Goal: Find specific page/section: Find specific page/section

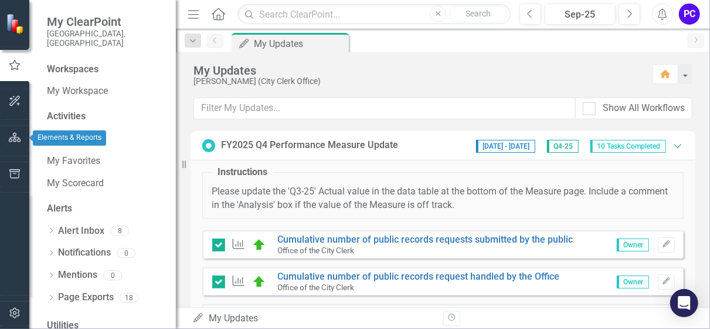
click at [13, 138] on icon "button" at bounding box center [15, 137] width 12 height 9
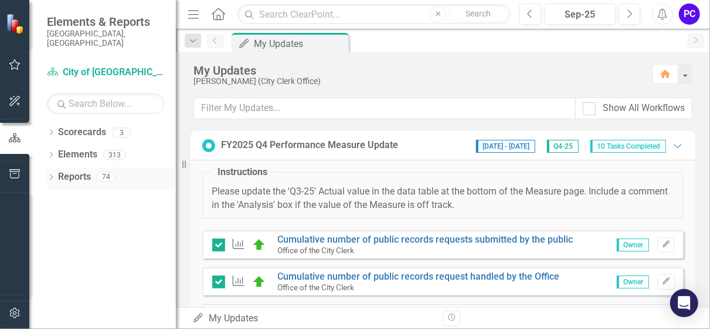
click at [83, 170] on link "Reports" at bounding box center [74, 176] width 33 height 13
click at [53, 175] on icon "Dropdown" at bounding box center [51, 178] width 8 height 6
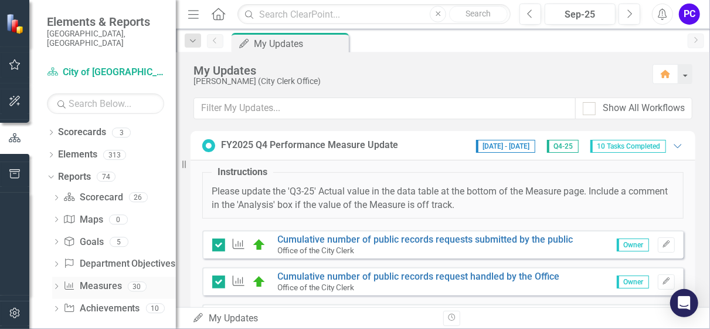
click at [99, 280] on link "Measure Measures" at bounding box center [92, 285] width 58 height 13
click at [56, 284] on icon "Dropdown" at bounding box center [56, 287] width 8 height 6
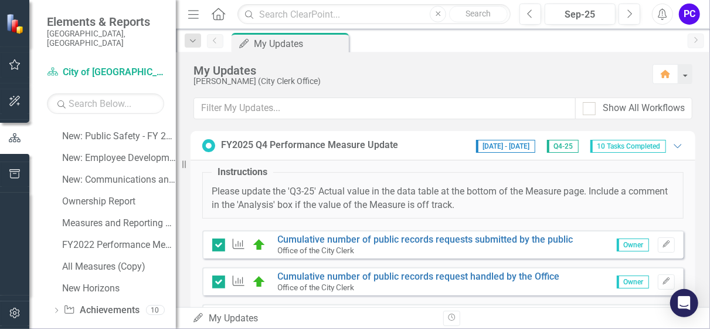
scroll to position [649, 0]
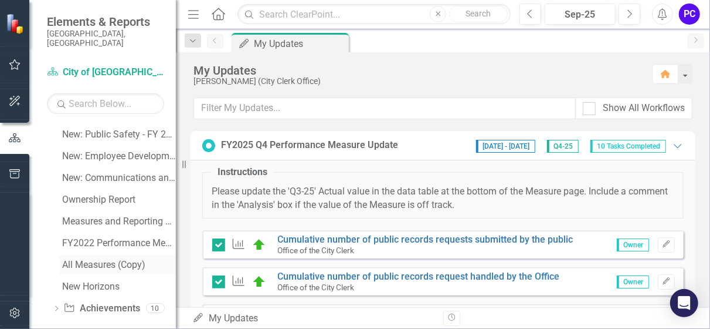
click at [99, 259] on div "All Measures (Copy)" at bounding box center [119, 264] width 114 height 11
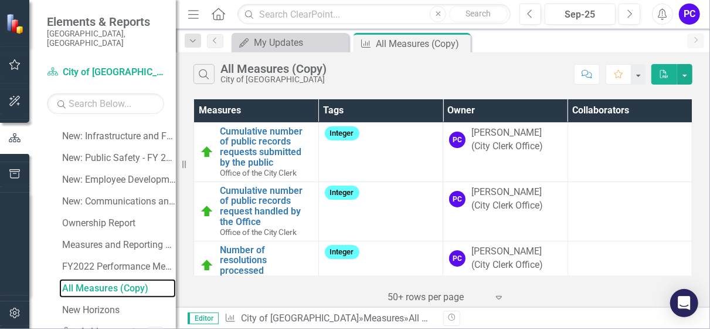
scroll to position [649, 0]
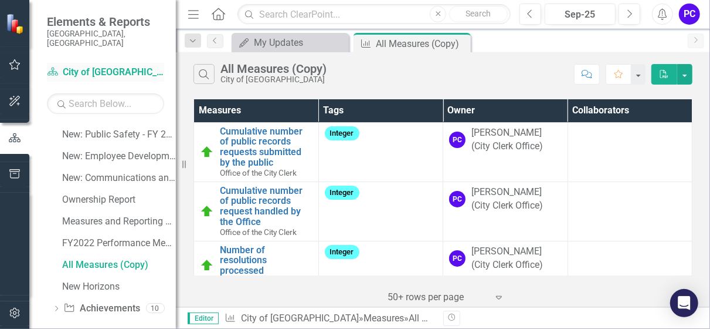
click at [76, 66] on link "Scorecard City of Hollywood" at bounding box center [105, 72] width 117 height 13
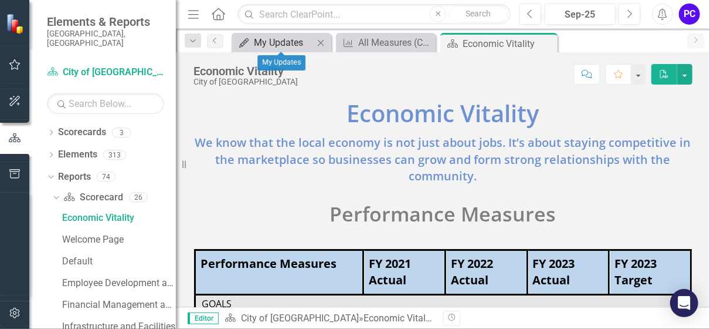
click at [276, 40] on div "My Updates" at bounding box center [284, 42] width 60 height 15
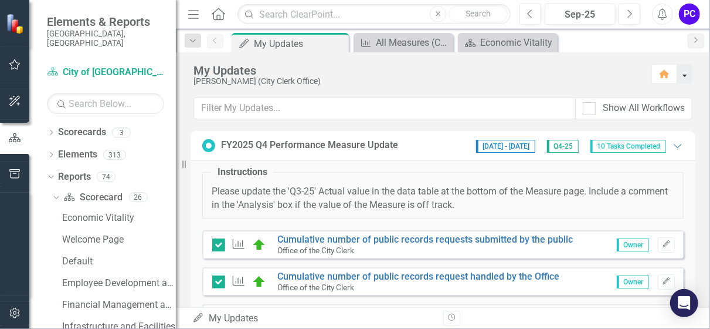
click at [686, 76] on button "button" at bounding box center [685, 74] width 15 height 20
click at [194, 39] on icon "Dropdown" at bounding box center [193, 41] width 11 height 8
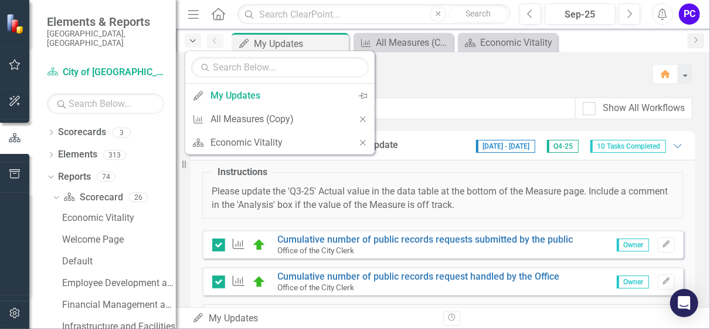
click at [194, 39] on icon "Dropdown" at bounding box center [193, 41] width 11 height 8
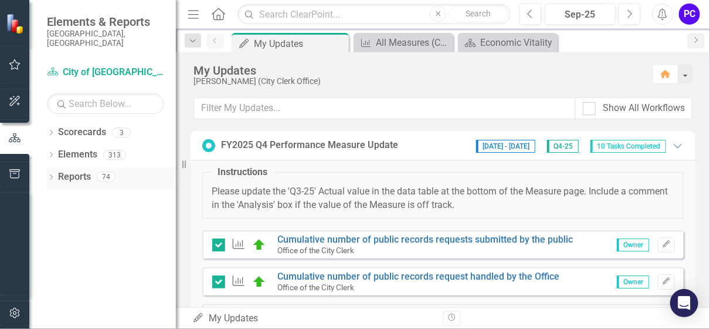
click at [64, 170] on link "Reports" at bounding box center [74, 176] width 33 height 13
click at [51, 175] on icon "Dropdown" at bounding box center [51, 178] width 8 height 6
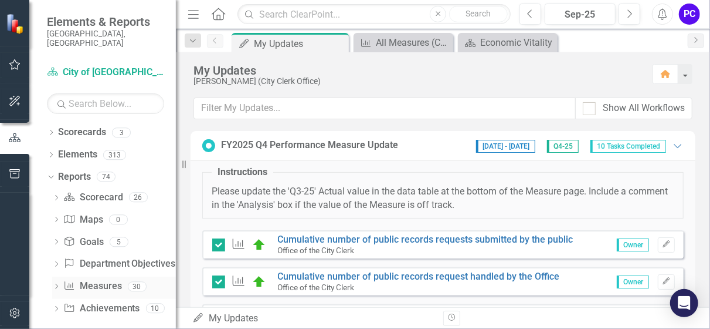
click at [55, 284] on icon "Dropdown" at bounding box center [56, 287] width 8 height 6
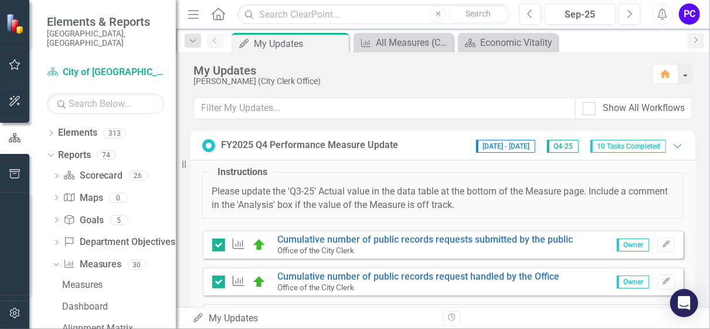
scroll to position [19, 0]
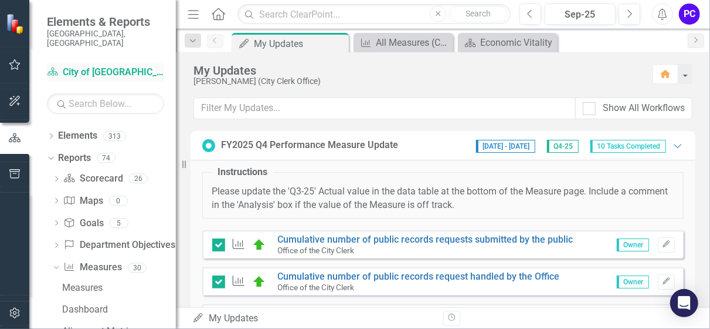
click at [76, 66] on link "Scorecard City of Hollywood" at bounding box center [105, 72] width 117 height 13
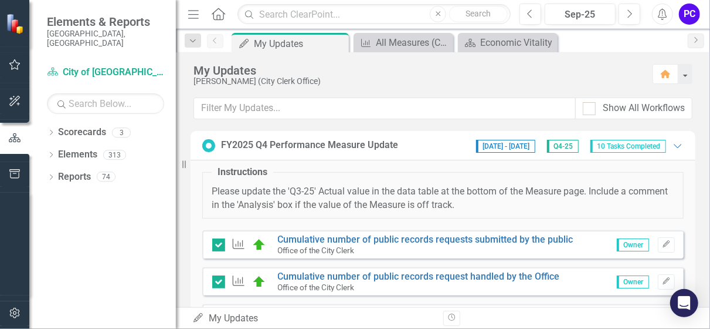
click at [18, 24] on img at bounding box center [15, 23] width 21 height 21
click at [55, 151] on div "Dropdown" at bounding box center [51, 156] width 8 height 10
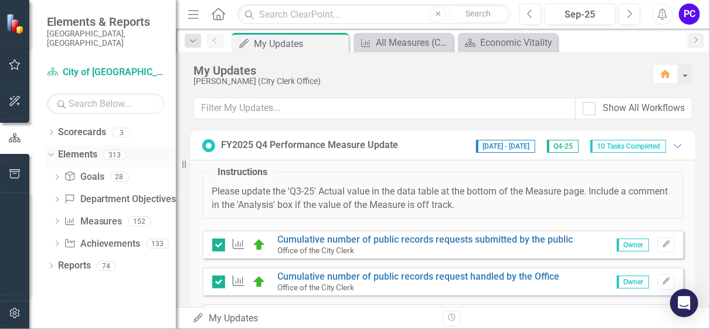
click at [55, 145] on div "Dropdown Elements 313" at bounding box center [111, 156] width 129 height 22
click at [52, 150] on icon "Dropdown" at bounding box center [49, 154] width 6 height 8
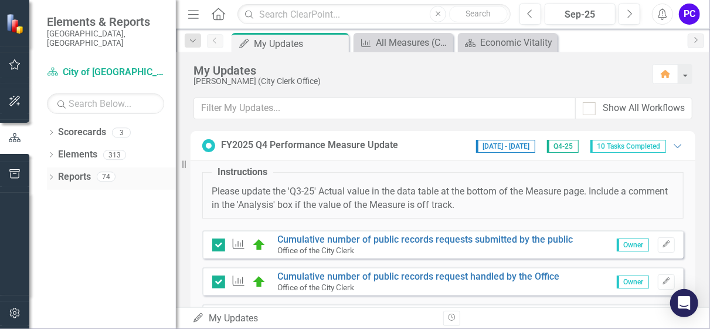
click at [67, 172] on link "Reports" at bounding box center [74, 176] width 33 height 13
click at [50, 175] on icon "Dropdown" at bounding box center [51, 178] width 8 height 6
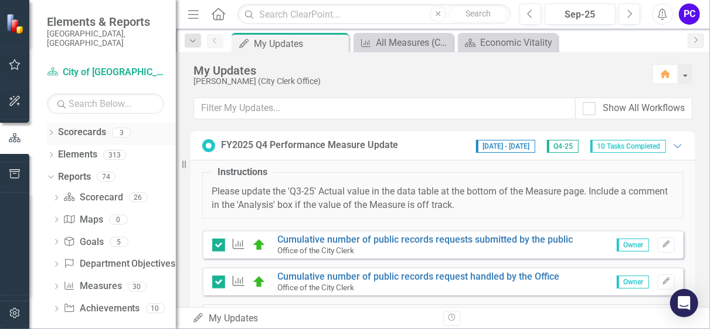
click at [52, 130] on icon "Dropdown" at bounding box center [51, 133] width 8 height 6
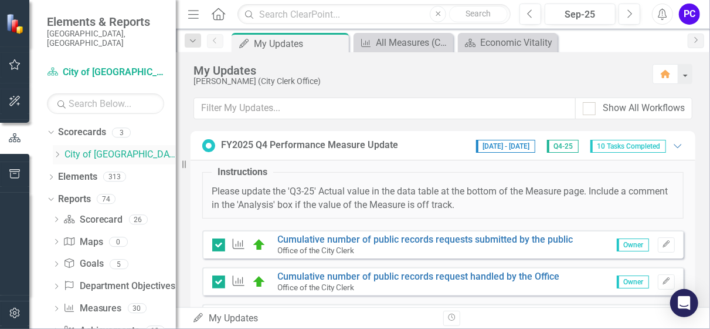
click at [94, 148] on link "City of [GEOGRAPHIC_DATA]" at bounding box center [120, 154] width 111 height 13
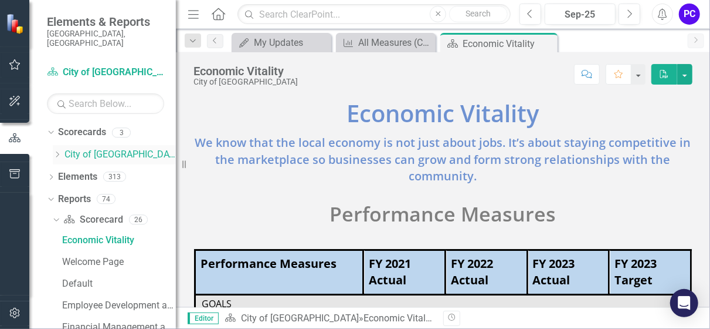
click at [57, 151] on icon "Dropdown" at bounding box center [57, 154] width 9 height 7
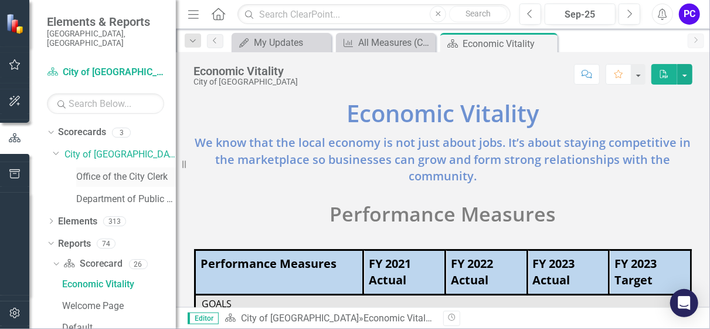
click at [103, 170] on link "Office of the City Clerk" at bounding box center [126, 176] width 100 height 13
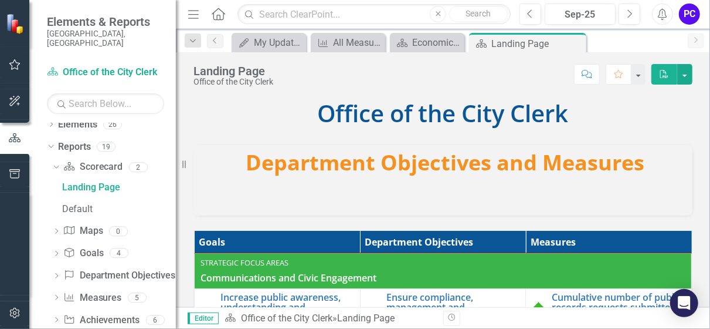
scroll to position [108, 0]
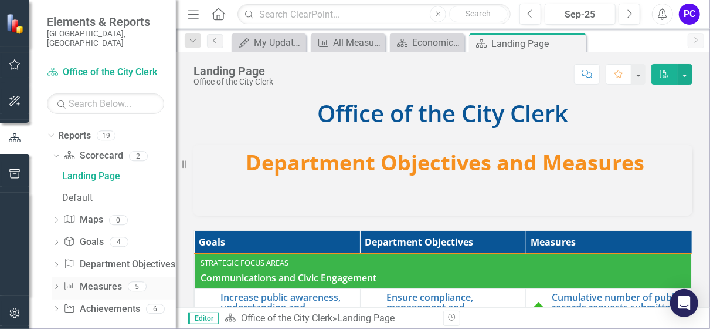
click at [58, 284] on icon "Dropdown" at bounding box center [56, 287] width 8 height 6
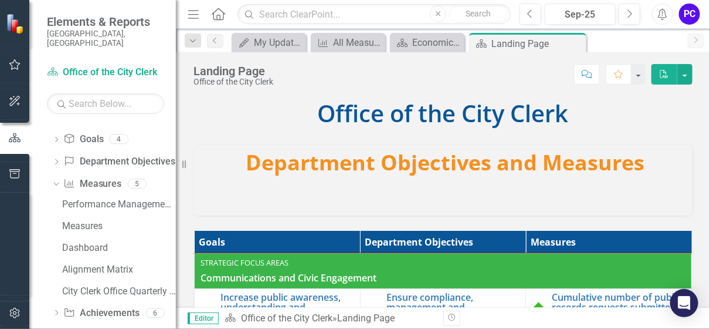
scroll to position [173, 0]
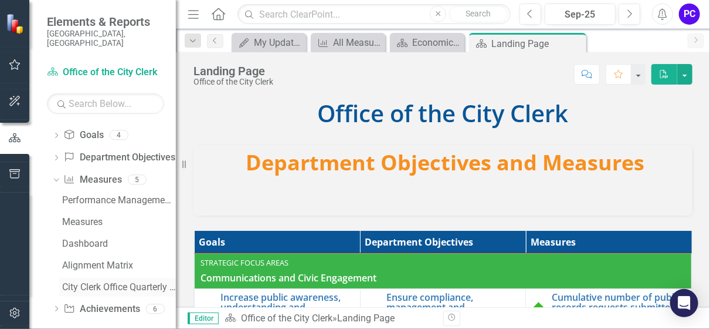
click at [100, 282] on div "City Clerk Office Quarterly Performance Report" at bounding box center [119, 287] width 114 height 11
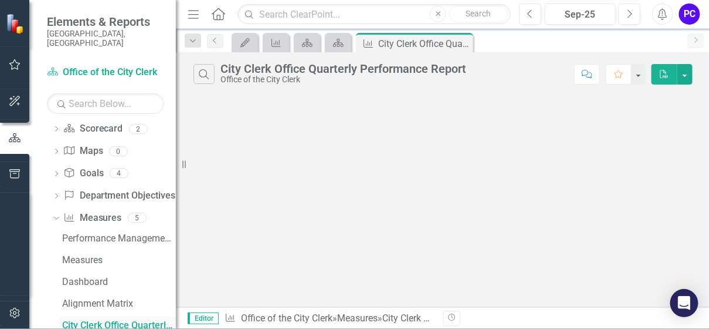
scroll to position [130, 0]
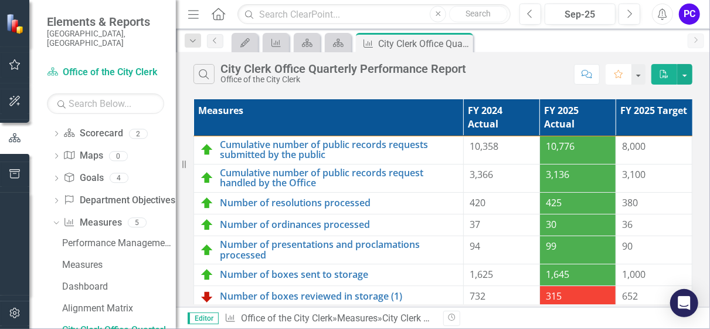
click at [620, 73] on icon "Favorite" at bounding box center [619, 74] width 11 height 8
click at [15, 64] on icon "button" at bounding box center [15, 64] width 12 height 9
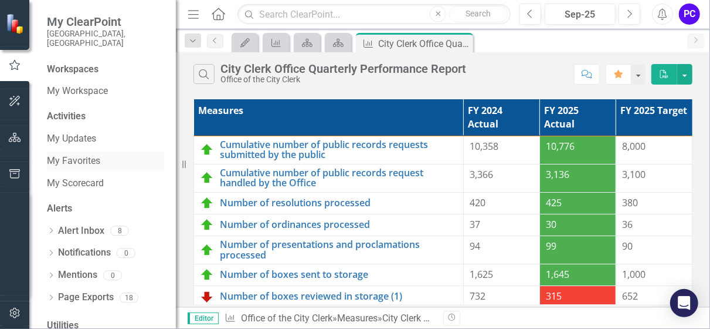
click at [67, 154] on link "My Favorites" at bounding box center [105, 160] width 117 height 13
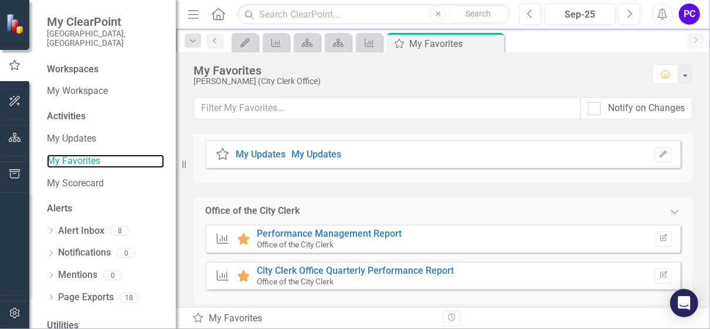
scroll to position [32, 0]
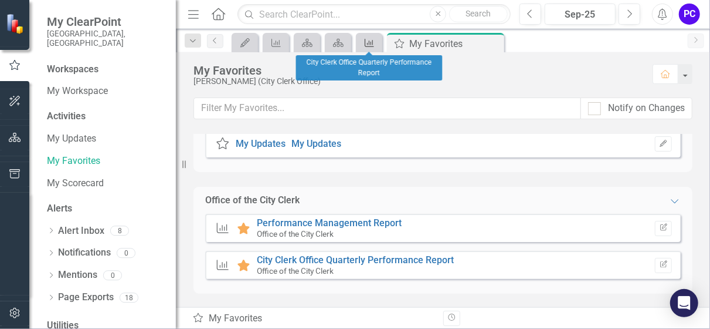
click at [371, 40] on icon "Measure" at bounding box center [370, 42] width 12 height 9
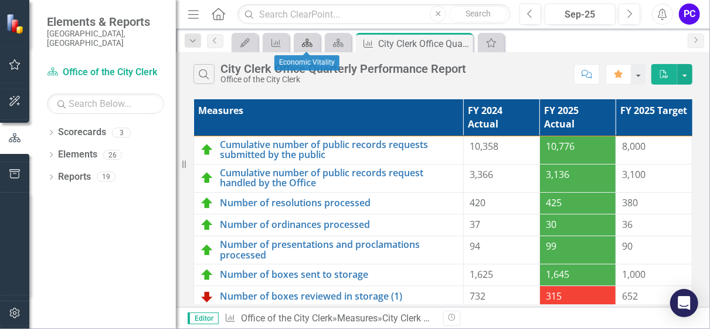
click at [307, 39] on icon "Scorecard" at bounding box center [308, 42] width 12 height 9
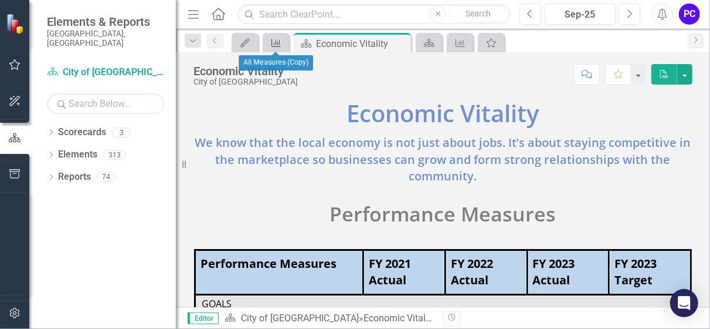
click at [272, 40] on icon at bounding box center [276, 43] width 9 height 8
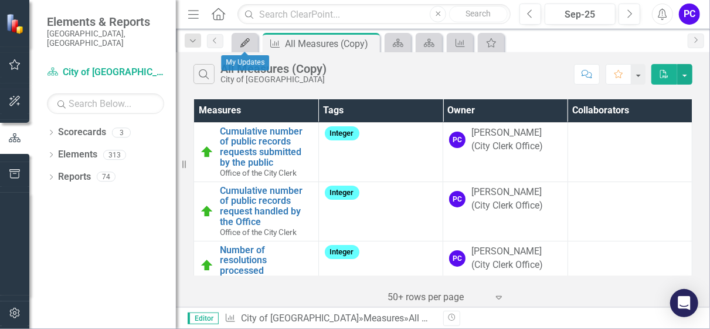
click at [241, 39] on icon "My Updates" at bounding box center [245, 42] width 12 height 9
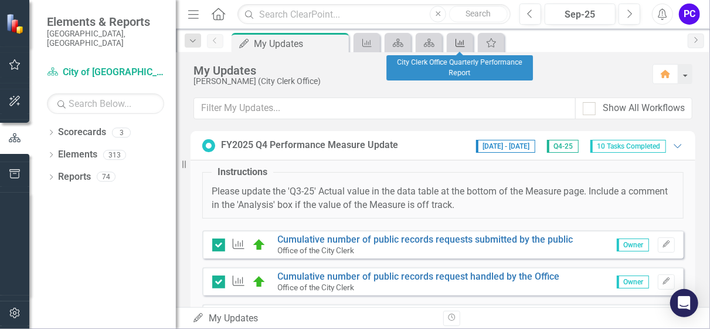
click at [467, 43] on link "Measure" at bounding box center [460, 42] width 21 height 15
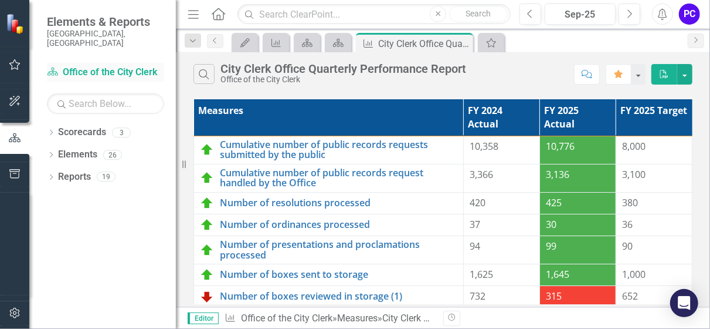
click at [83, 66] on link "Scorecard Office of the City Clerk" at bounding box center [105, 72] width 117 height 13
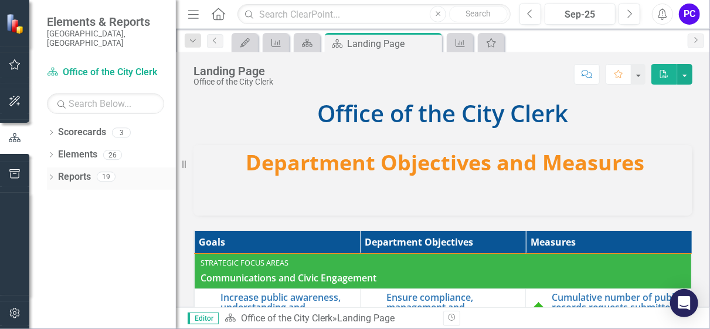
click at [55, 171] on div "Dropdown Reports 19" at bounding box center [111, 178] width 129 height 22
click at [86, 171] on link "Reports" at bounding box center [74, 176] width 33 height 13
click at [51, 175] on icon "Dropdown" at bounding box center [51, 178] width 8 height 6
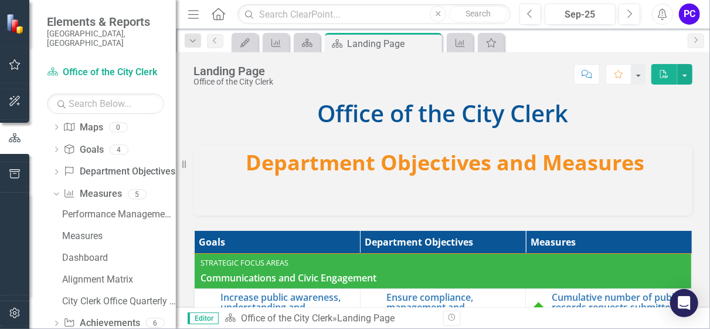
scroll to position [148, 0]
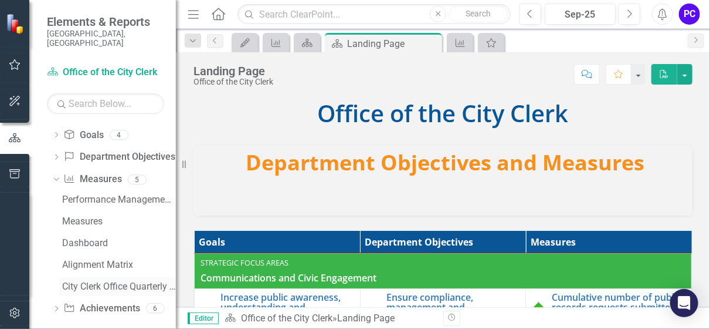
click at [113, 281] on div "City Clerk Office Quarterly Performance Report" at bounding box center [119, 286] width 114 height 11
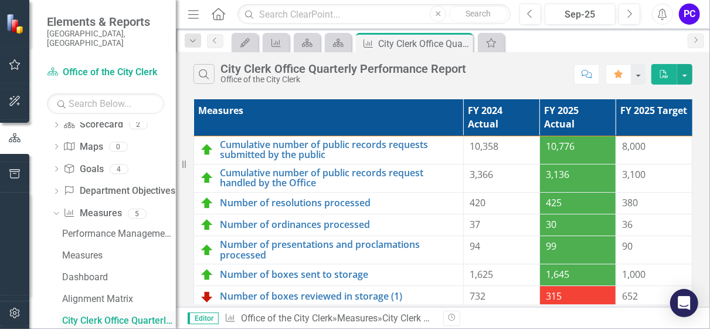
scroll to position [64, 0]
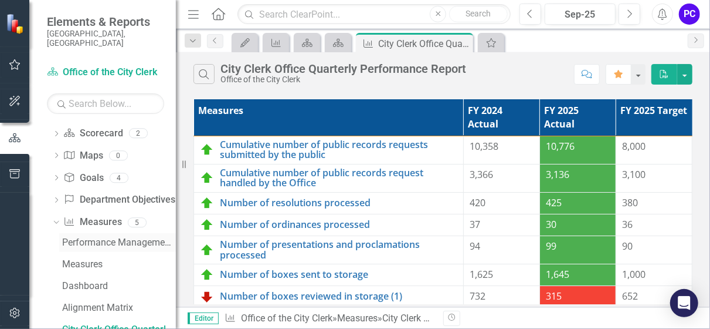
click at [103, 237] on div "Performance Management Report" at bounding box center [119, 242] width 114 height 11
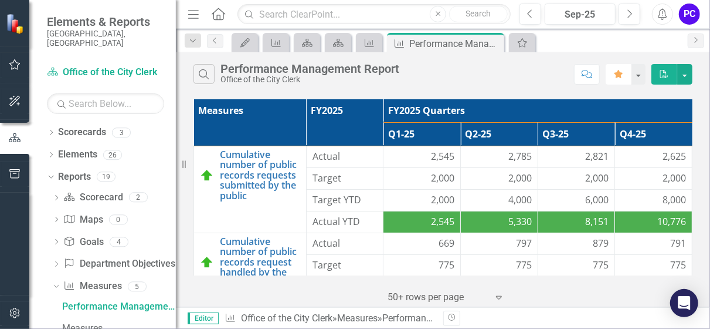
click at [621, 73] on icon "button" at bounding box center [619, 74] width 8 height 8
click at [617, 72] on icon "Favorite" at bounding box center [619, 74] width 11 height 8
click at [683, 75] on button "button" at bounding box center [685, 74] width 15 height 21
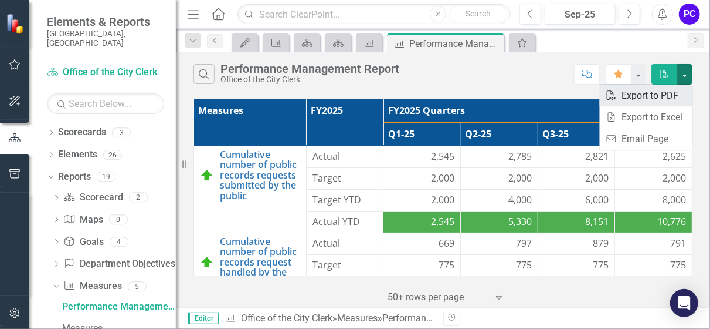
click at [660, 93] on link "PDF Export to PDF" at bounding box center [646, 95] width 93 height 22
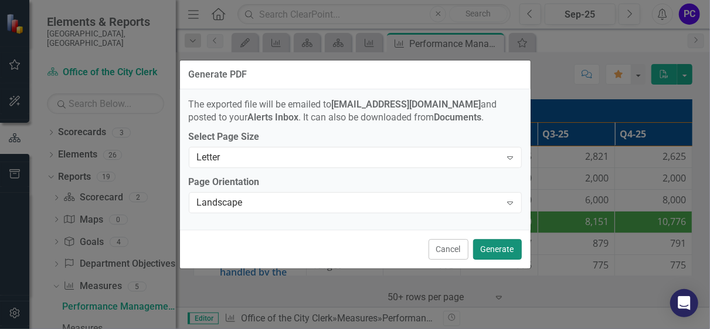
click at [506, 248] on button "Generate" at bounding box center [497, 249] width 49 height 21
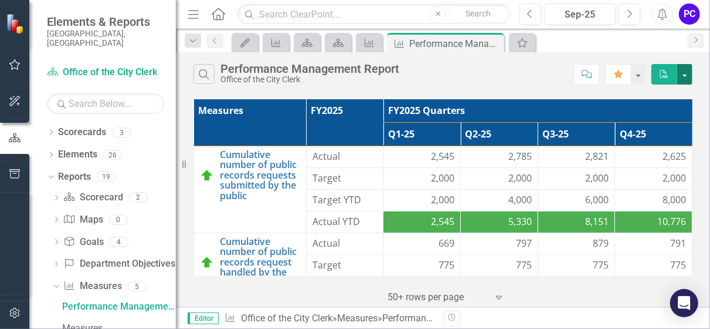
click at [686, 78] on button "button" at bounding box center [685, 74] width 15 height 21
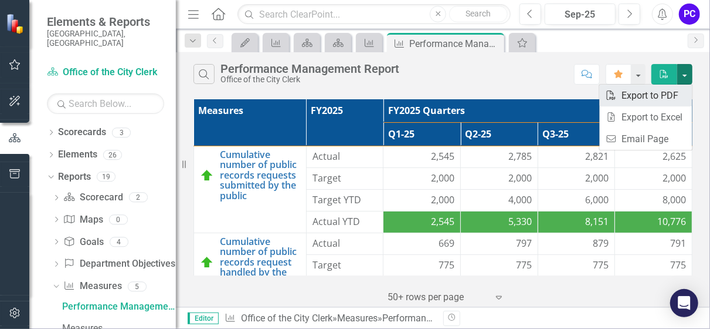
click at [661, 99] on link "PDF Export to PDF" at bounding box center [646, 95] width 93 height 22
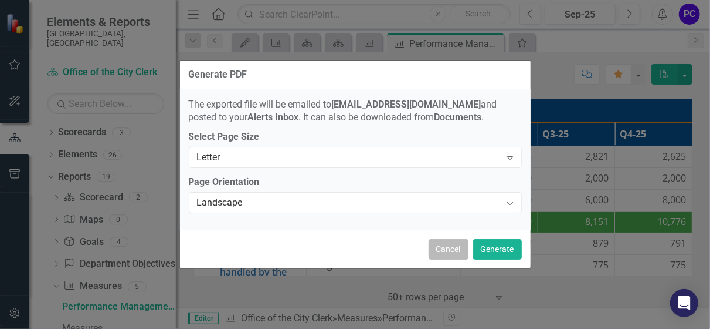
click at [438, 251] on button "Cancel" at bounding box center [449, 249] width 40 height 21
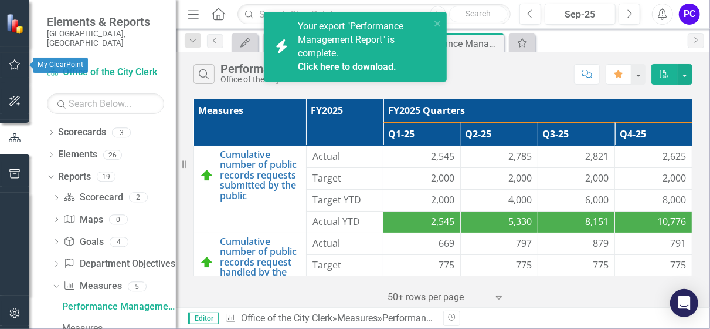
click at [16, 62] on icon "button" at bounding box center [15, 64] width 12 height 9
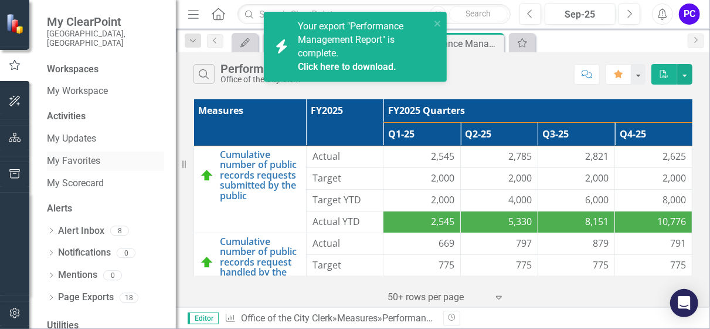
click at [62, 154] on link "My Favorites" at bounding box center [105, 160] width 117 height 13
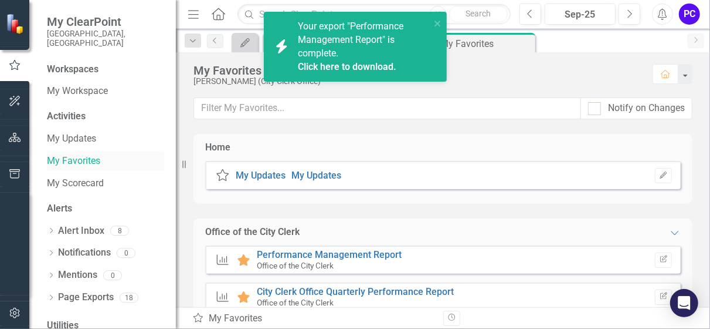
click at [83, 154] on link "My Favorites" at bounding box center [105, 160] width 117 height 13
click at [346, 290] on link "City Clerk Office Quarterly Performance Report" at bounding box center [355, 291] width 197 height 11
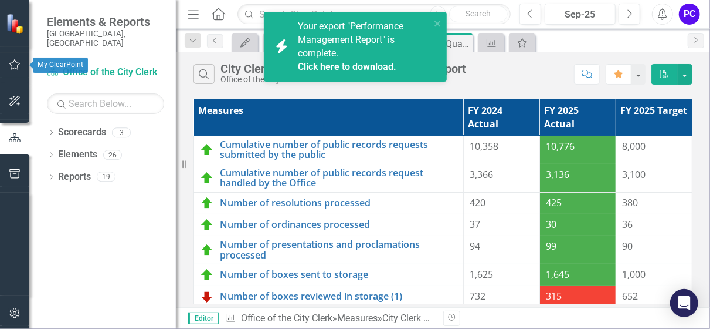
click at [15, 63] on icon "button" at bounding box center [15, 64] width 12 height 9
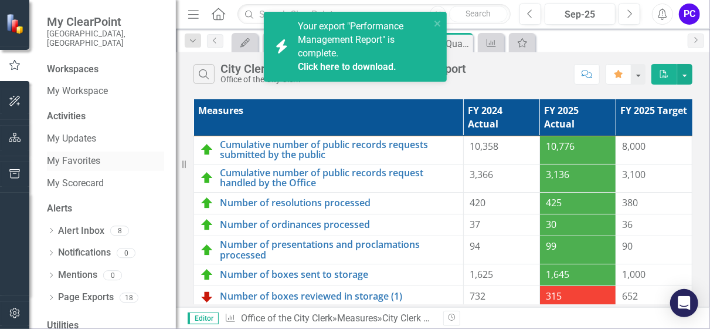
click at [80, 154] on link "My Favorites" at bounding box center [105, 160] width 117 height 13
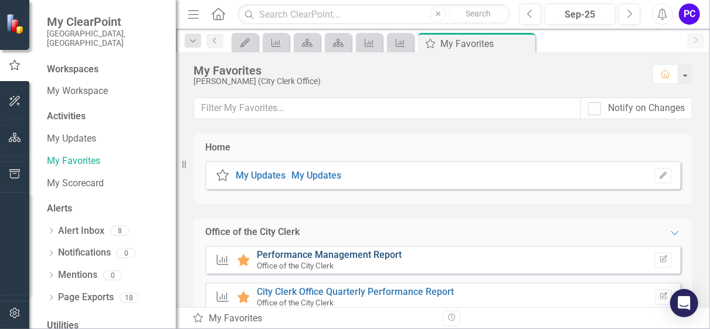
click at [303, 258] on link "Performance Management Report" at bounding box center [329, 254] width 145 height 11
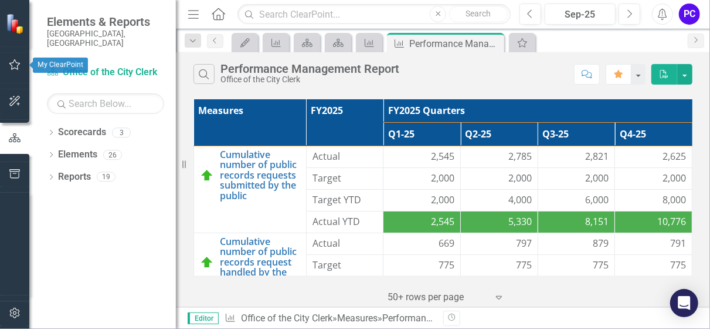
click at [16, 68] on icon "button" at bounding box center [15, 64] width 12 height 9
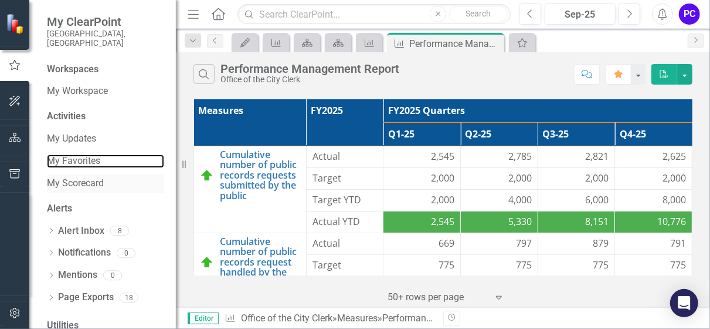
drag, startPoint x: 79, startPoint y: 150, endPoint x: 83, endPoint y: 175, distance: 26.1
click at [79, 154] on link "My Favorites" at bounding box center [105, 160] width 117 height 13
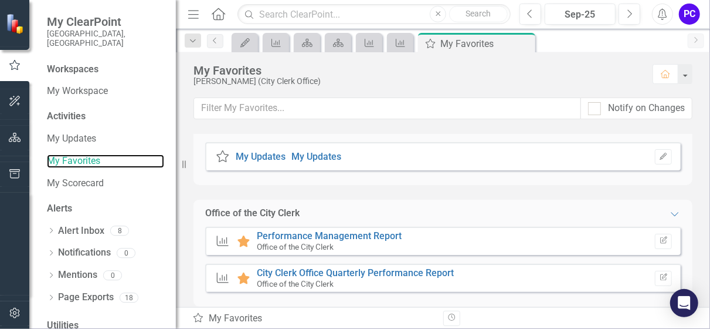
scroll to position [31, 0]
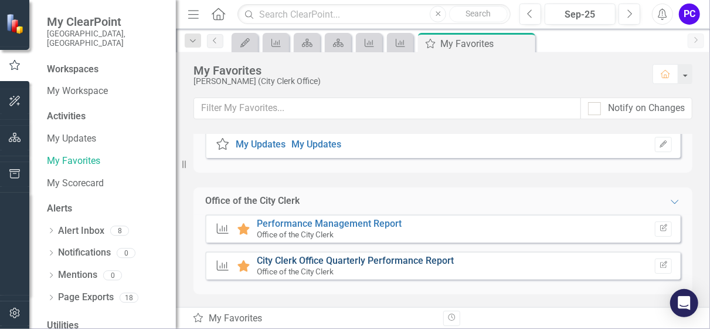
click at [303, 259] on link "City Clerk Office Quarterly Performance Report" at bounding box center [355, 260] width 197 height 11
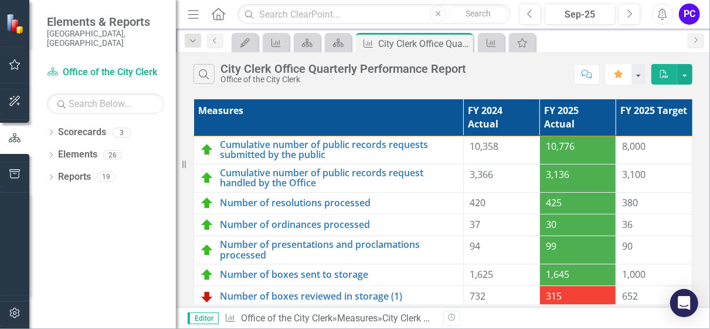
click at [621, 77] on icon "Favorite" at bounding box center [619, 74] width 11 height 8
click at [13, 69] on icon "button" at bounding box center [15, 64] width 12 height 9
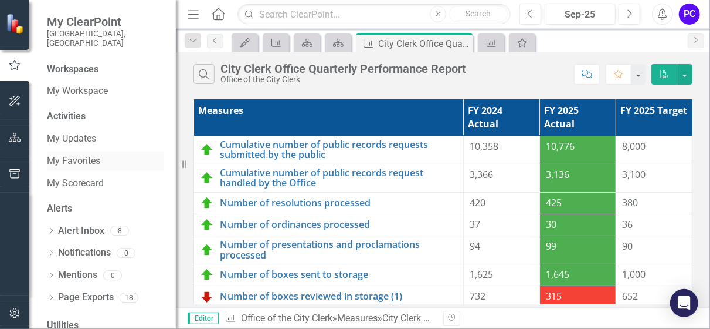
click at [85, 154] on link "My Favorites" at bounding box center [105, 160] width 117 height 13
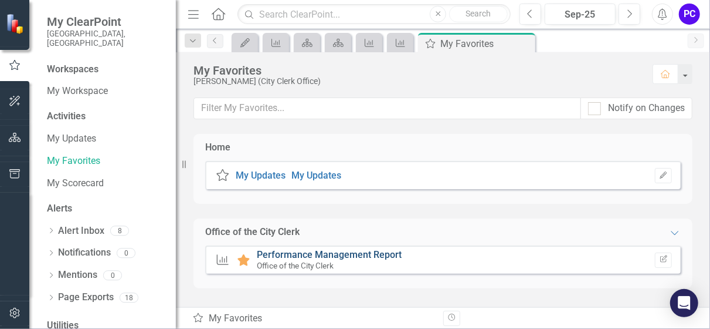
click at [305, 258] on link "Performance Management Report" at bounding box center [329, 254] width 145 height 11
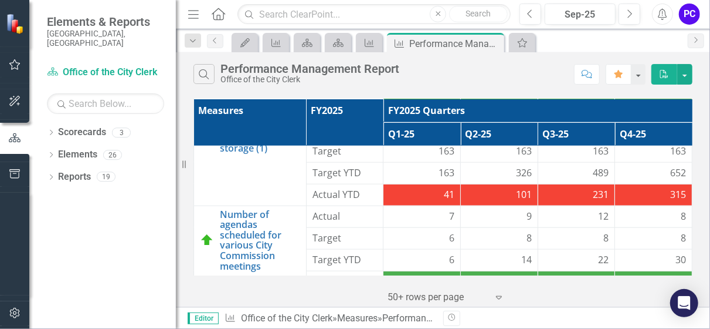
scroll to position [517, 0]
